Goal: Transaction & Acquisition: Download file/media

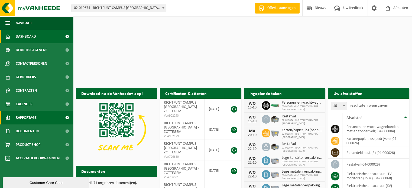
click at [29, 117] on span "Rapportage" at bounding box center [26, 118] width 21 height 14
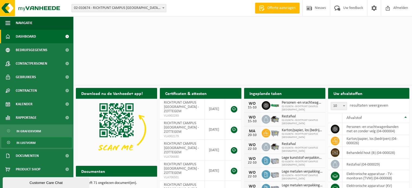
click at [24, 143] on span "In lijstvorm" at bounding box center [26, 143] width 19 height 10
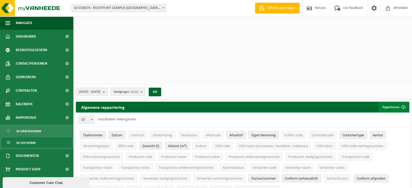
click at [403, 102] on span "submit" at bounding box center [403, 107] width 11 height 11
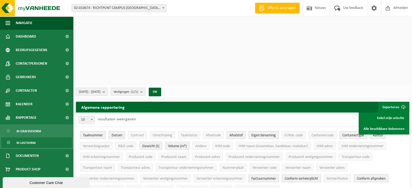
click at [397, 127] on ul "Taaknummer Datum Contract Omschrijving Taakstatus Afvalcode Afvalstof Eigen ben…" at bounding box center [243, 162] width 334 height 70
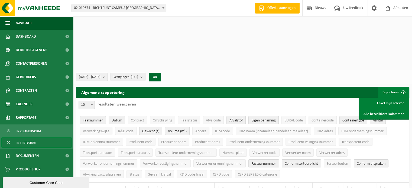
scroll to position [54, 0]
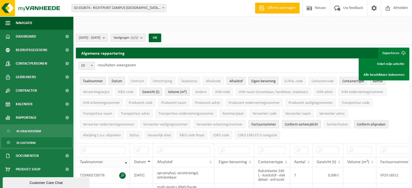
click at [127, 157] on th "Taaknummer" at bounding box center [103, 162] width 54 height 10
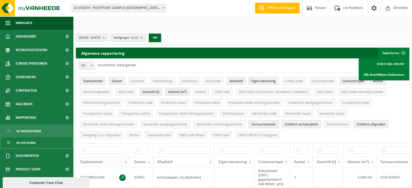
click at [126, 157] on th "Taaknummer" at bounding box center [103, 162] width 54 height 10
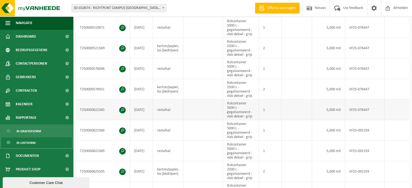
scroll to position [271, 0]
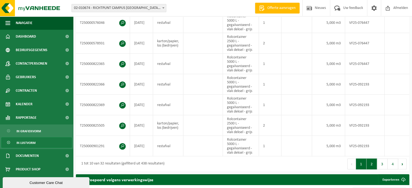
click at [373, 159] on button "2" at bounding box center [372, 164] width 11 height 11
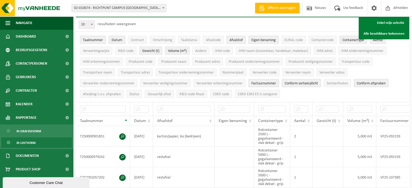
scroll to position [54, 0]
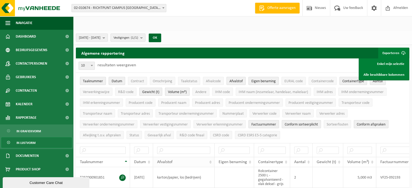
click at [171, 160] on span "Afvalstof" at bounding box center [164, 162] width 15 height 4
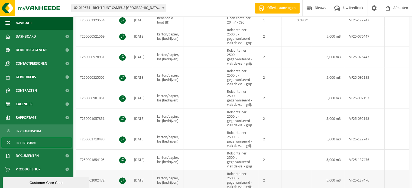
scroll to position [217, 0]
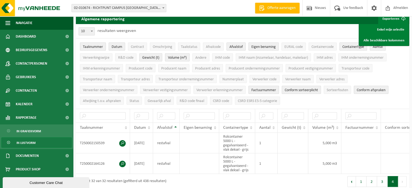
scroll to position [28, 0]
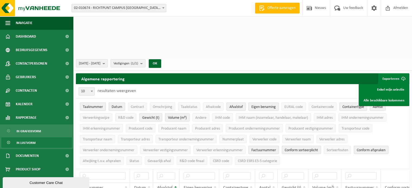
click at [238, 105] on span "Afvalstof" at bounding box center [235, 107] width 13 height 4
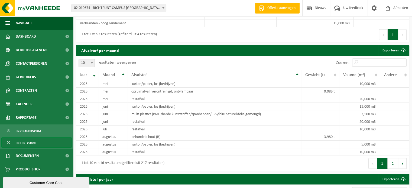
scroll to position [301, 0]
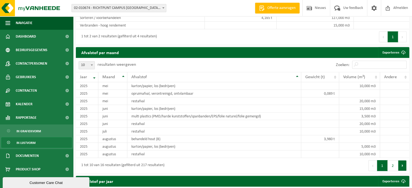
click at [402, 160] on button "Volgende" at bounding box center [402, 165] width 8 height 11
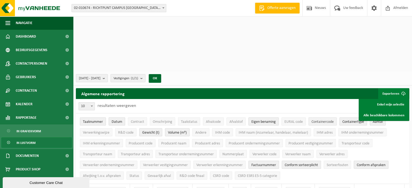
scroll to position [0, 0]
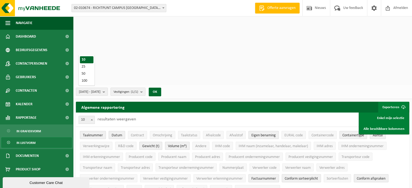
click at [93, 116] on span at bounding box center [91, 119] width 5 height 7
select select "100"
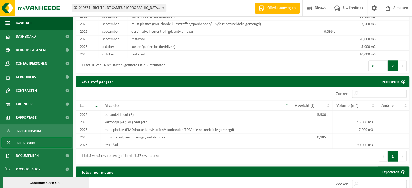
scroll to position [961, 0]
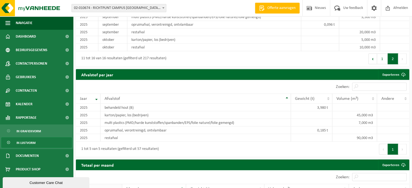
click at [118, 184] on th "Jaar" at bounding box center [99, 189] width 46 height 10
click at [120, 184] on th "Jaar" at bounding box center [99, 189] width 46 height 10
click at [30, 155] on span "Documenten" at bounding box center [27, 156] width 23 height 14
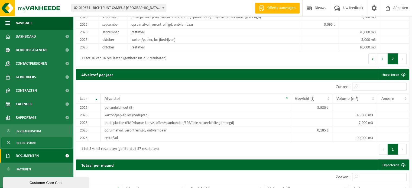
click at [64, 156] on span at bounding box center [67, 156] width 12 height 14
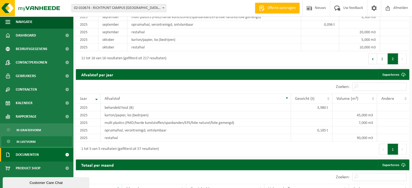
scroll to position [1, 0]
click at [49, 153] on link "Documenten" at bounding box center [36, 155] width 73 height 14
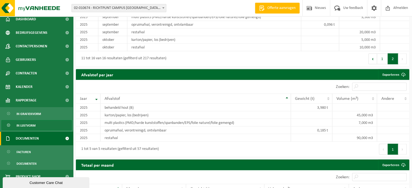
scroll to position [26, 0]
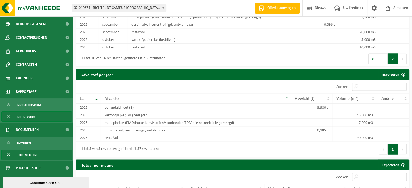
click at [27, 154] on span "Documenten" at bounding box center [27, 155] width 20 height 10
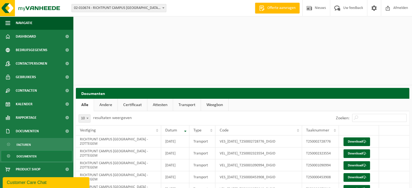
click at [104, 99] on link "Andere" at bounding box center [106, 105] width 24 height 12
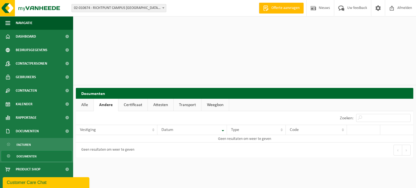
click at [132, 99] on link "Certificaat" at bounding box center [132, 105] width 29 height 12
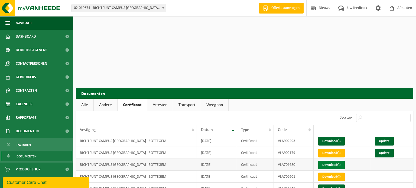
click at [327, 161] on link "Download" at bounding box center [331, 165] width 27 height 9
click at [333, 149] on link "Download" at bounding box center [331, 153] width 27 height 9
click at [327, 137] on link "Download" at bounding box center [331, 141] width 27 height 9
click at [163, 99] on link "Attesten" at bounding box center [159, 105] width 25 height 12
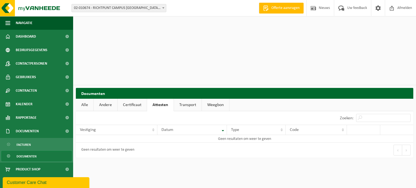
click at [211, 99] on link "Weegbon" at bounding box center [215, 105] width 27 height 12
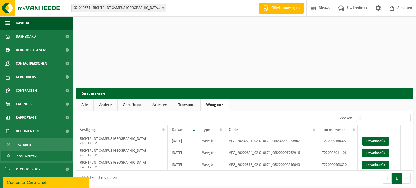
click at [191, 99] on link "Transport" at bounding box center [187, 105] width 28 height 12
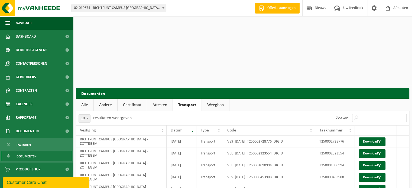
click at [107, 99] on link "Andere" at bounding box center [106, 105] width 24 height 12
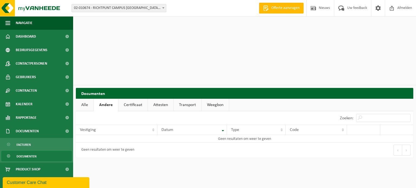
click at [211, 99] on link "Weegbon" at bounding box center [215, 105] width 27 height 12
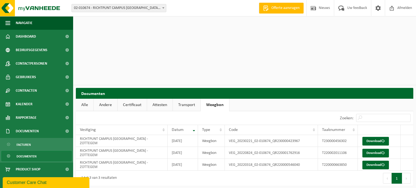
click at [184, 99] on link "Transport" at bounding box center [187, 105] width 28 height 12
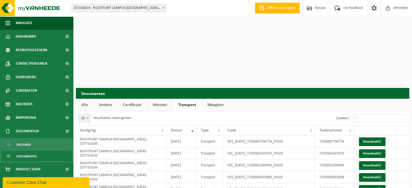
click at [108, 99] on link "Andere" at bounding box center [106, 105] width 24 height 12
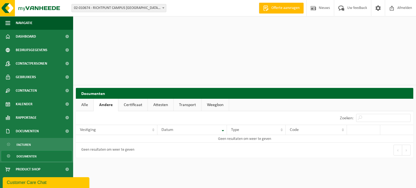
click at [89, 99] on link "Alle" at bounding box center [85, 105] width 18 height 12
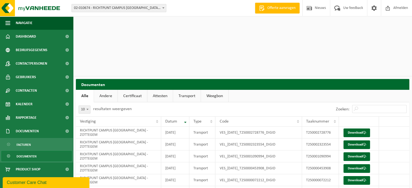
scroll to position [18, 0]
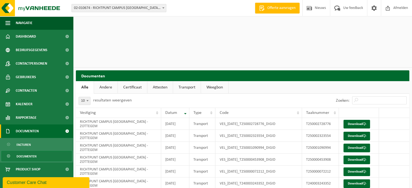
click at [33, 131] on span "Documenten" at bounding box center [27, 132] width 23 height 14
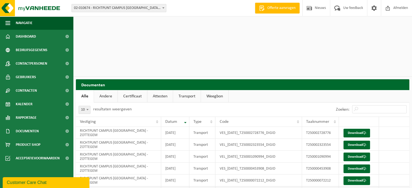
scroll to position [0, 0]
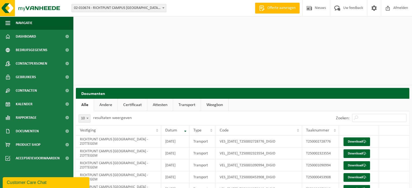
click at [103, 99] on link "Andere" at bounding box center [106, 105] width 24 height 12
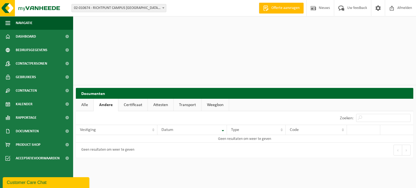
click at [132, 99] on link "Certificaat" at bounding box center [132, 105] width 29 height 12
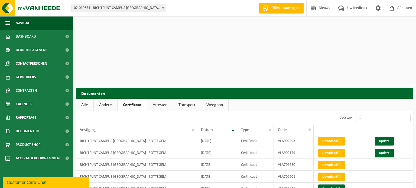
click at [159, 99] on link "Attesten" at bounding box center [159, 105] width 25 height 12
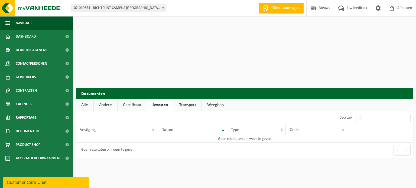
click at [186, 99] on link "Transport" at bounding box center [188, 105] width 28 height 12
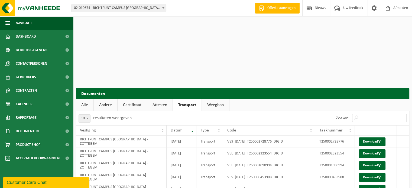
click at [214, 99] on link "Weegbon" at bounding box center [215, 105] width 27 height 12
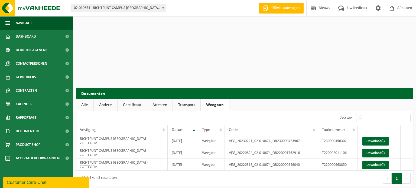
click at [187, 99] on link "Transport" at bounding box center [187, 105] width 28 height 12
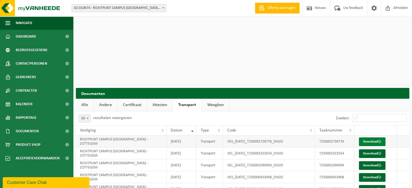
click at [368, 138] on link "Download" at bounding box center [372, 142] width 27 height 9
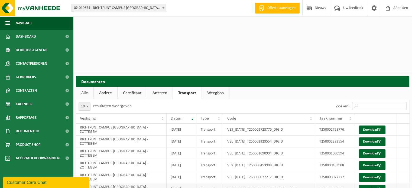
scroll to position [18, 0]
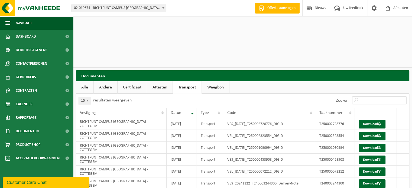
click at [365, 156] on link "Download" at bounding box center [372, 160] width 27 height 9
